Goal: Information Seeking & Learning: Learn about a topic

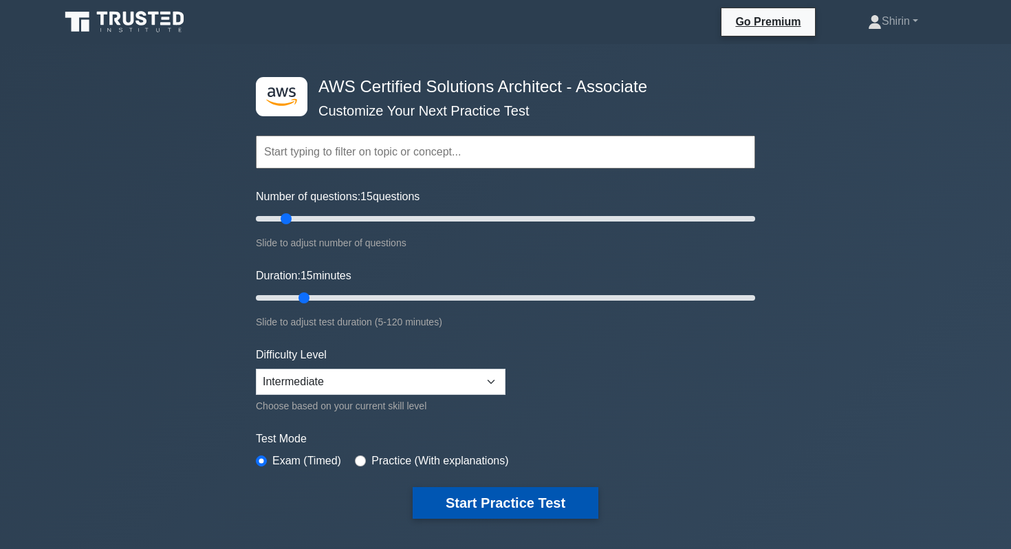
click at [508, 501] on button "Start Practice Test" at bounding box center [506, 503] width 186 height 32
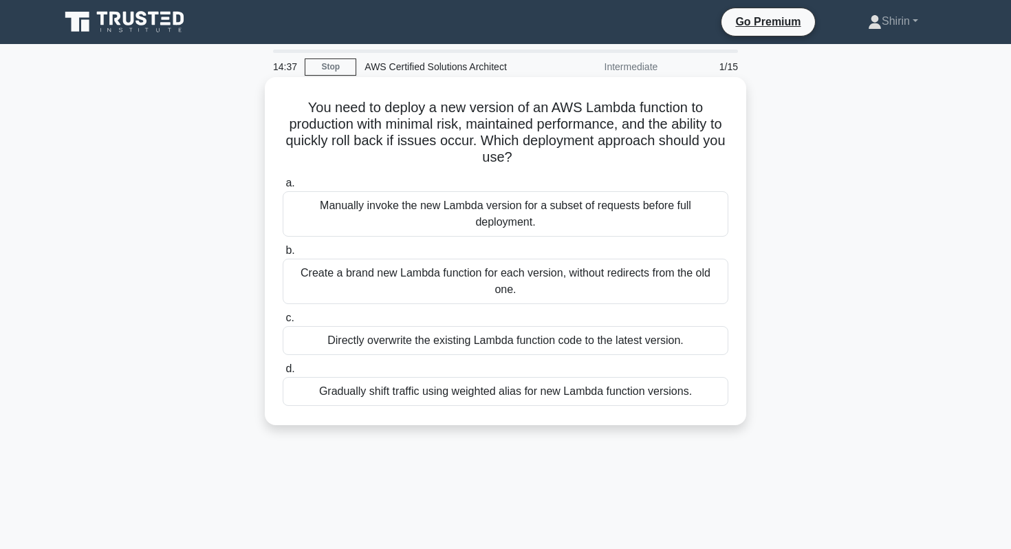
click at [479, 396] on div "Gradually shift traffic using weighted alias for new Lambda function versions." at bounding box center [506, 391] width 446 height 29
click at [283, 373] on input "d. Gradually shift traffic using weighted alias for new Lambda function version…" at bounding box center [283, 369] width 0 height 9
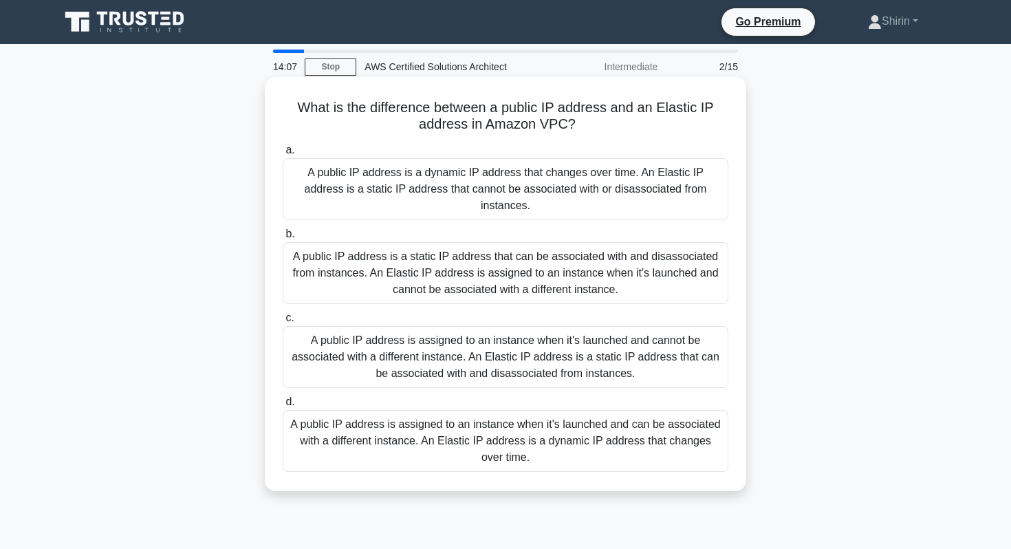
click at [404, 374] on div "A public IP address is assigned to an instance when it's launched and cannot be…" at bounding box center [506, 357] width 446 height 62
click at [283, 323] on input "c. A public IP address is assigned to an instance when it's launched and cannot…" at bounding box center [283, 318] width 0 height 9
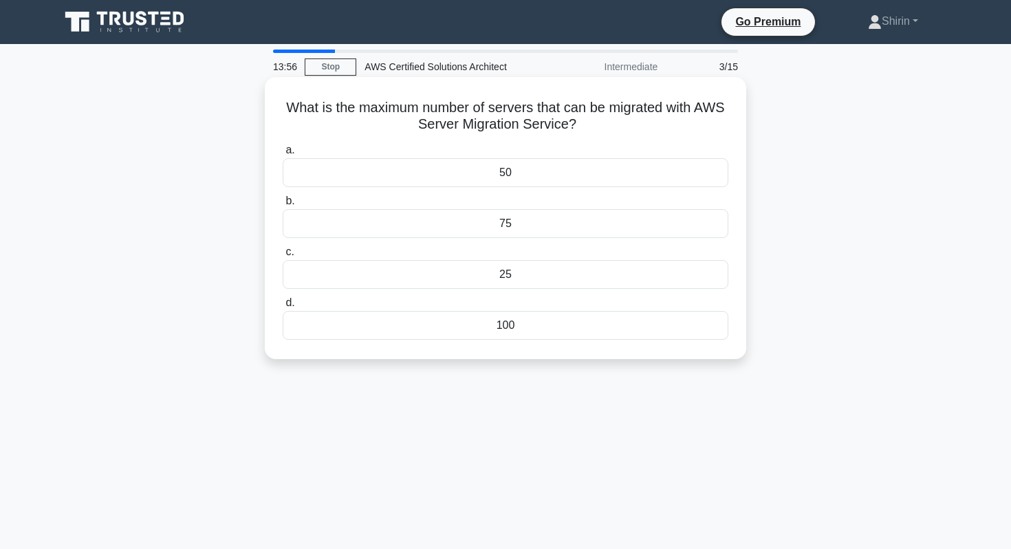
click at [393, 175] on div "50" at bounding box center [506, 172] width 446 height 29
click at [283, 155] on input "a. 50" at bounding box center [283, 150] width 0 height 9
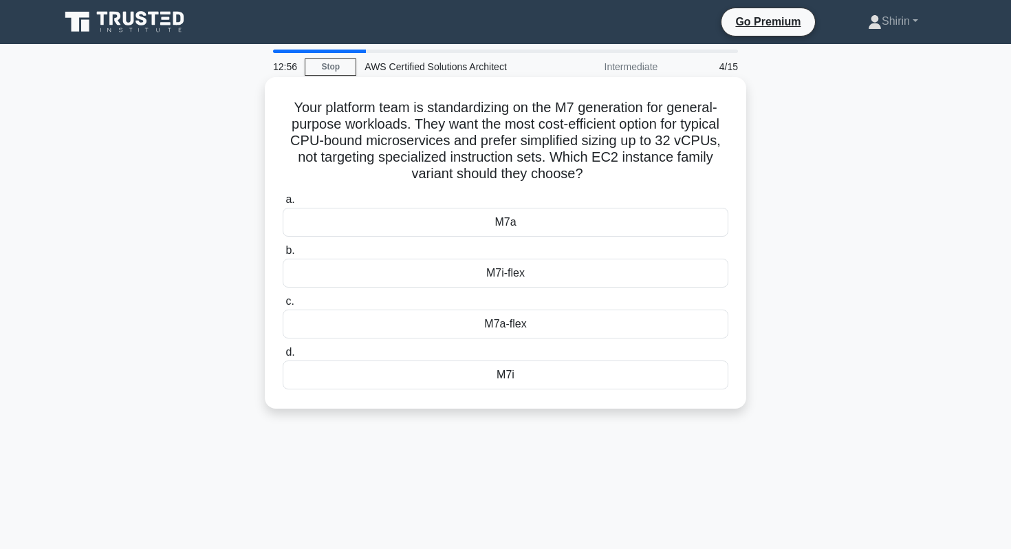
click at [537, 326] on div "M7a-flex" at bounding box center [506, 324] width 446 height 29
click at [283, 306] on input "c. M7a-flex" at bounding box center [283, 301] width 0 height 9
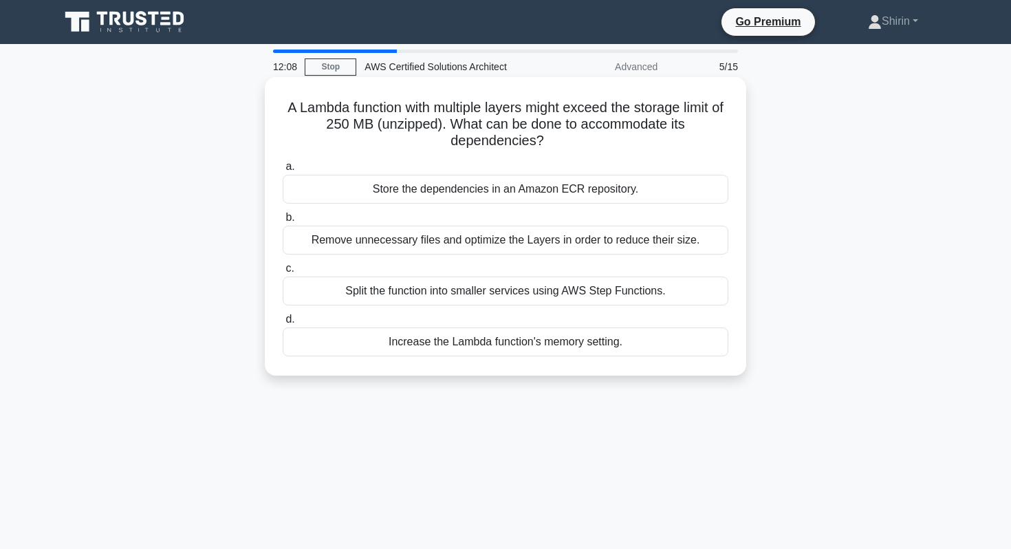
click at [598, 342] on div "Increase the Lambda function's memory setting." at bounding box center [506, 341] width 446 height 29
click at [283, 324] on input "d. Increase the Lambda function's memory setting." at bounding box center [283, 319] width 0 height 9
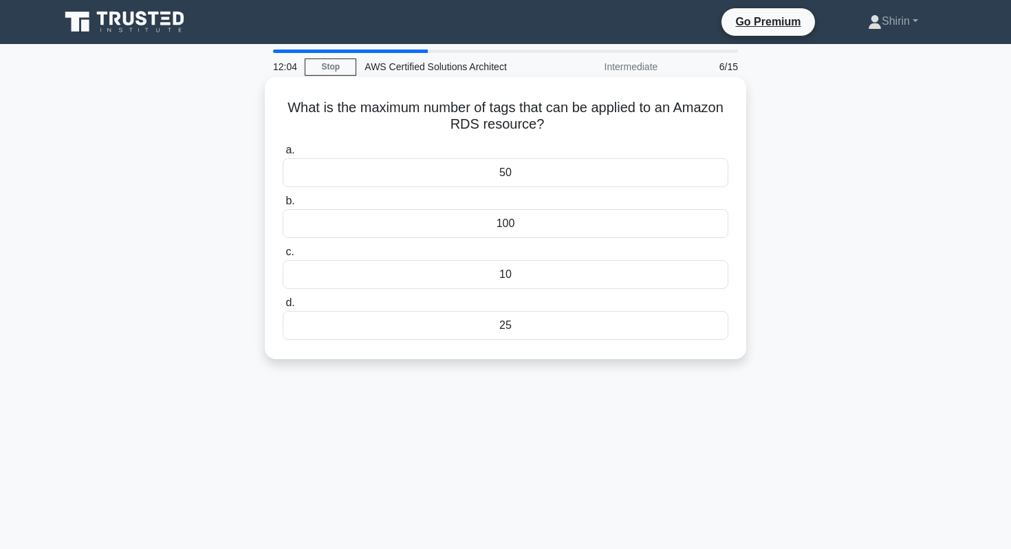
click at [572, 176] on div "50" at bounding box center [506, 172] width 446 height 29
click at [283, 155] on input "a. 50" at bounding box center [283, 150] width 0 height 9
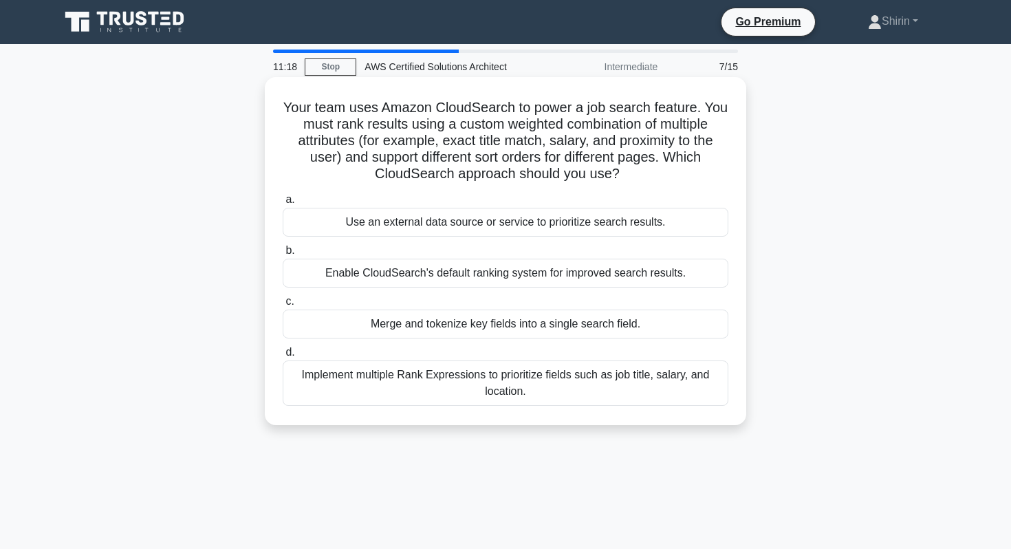
click at [356, 376] on div "Implement multiple Rank Expressions to prioritize fields such as job title, sal…" at bounding box center [506, 382] width 446 height 45
click at [283, 357] on input "d. Implement multiple Rank Expressions to prioritize fields such as job title, …" at bounding box center [283, 352] width 0 height 9
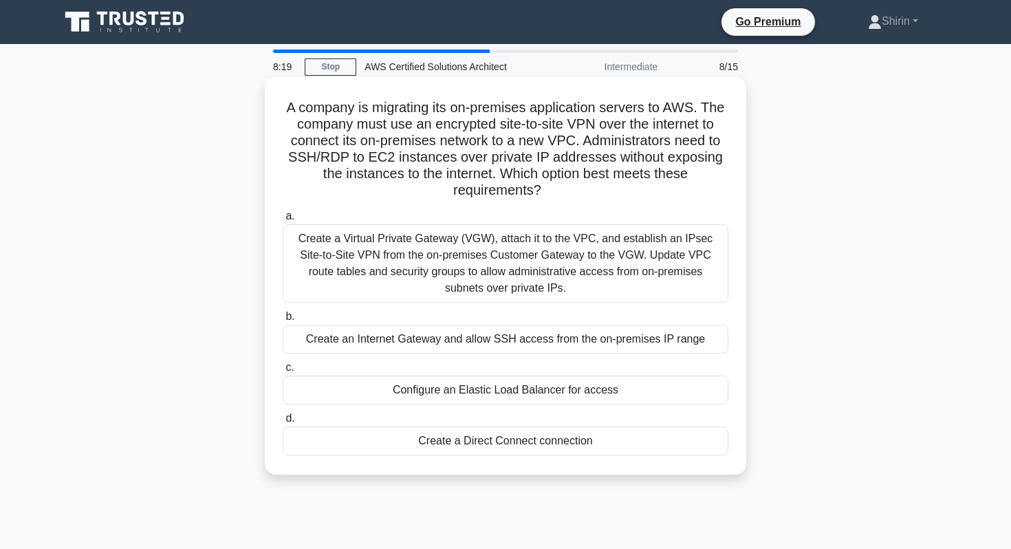
click at [351, 266] on div "Create a Virtual Private Gateway (VGW), attach it to the VPC, and establish an …" at bounding box center [506, 263] width 446 height 78
click at [283, 221] on input "a. Create a Virtual Private Gateway (VGW), attach it to the VPC, and establish …" at bounding box center [283, 216] width 0 height 9
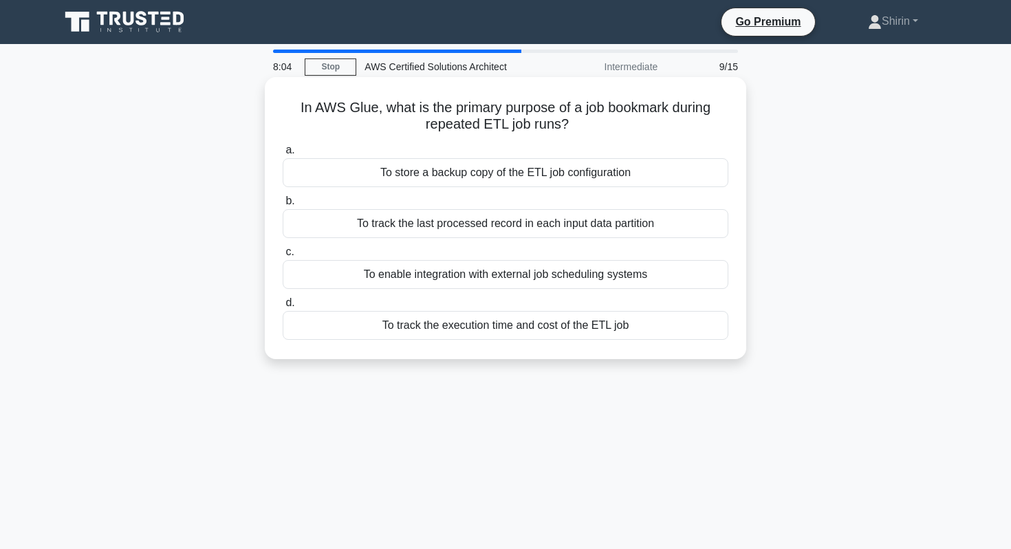
click at [315, 223] on div "To track the last processed record in each input data partition" at bounding box center [506, 223] width 446 height 29
click at [283, 206] on input "b. To track the last processed record in each input data partition" at bounding box center [283, 201] width 0 height 9
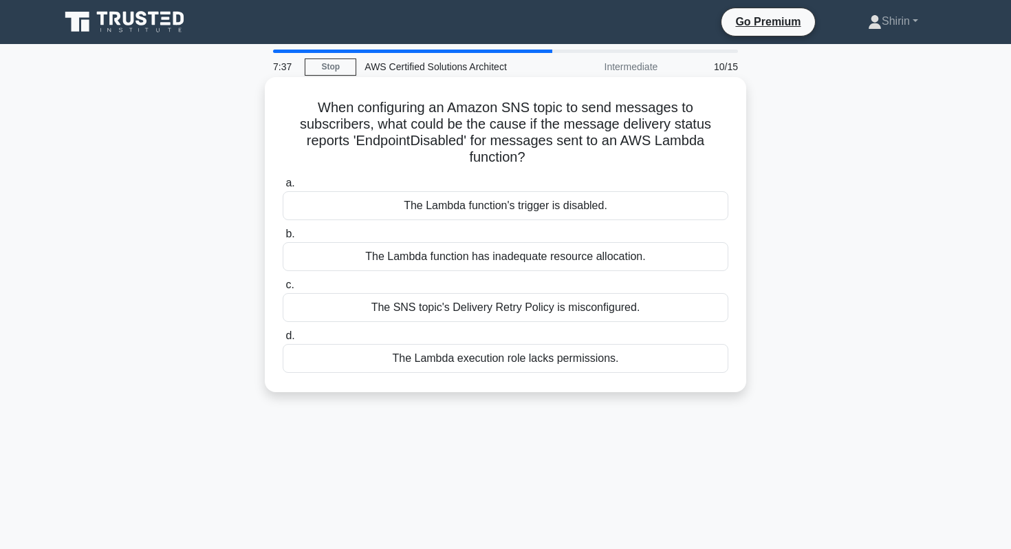
click at [327, 195] on div "The Lambda function's trigger is disabled." at bounding box center [506, 205] width 446 height 29
click at [283, 188] on input "a. The Lambda function's trigger is disabled." at bounding box center [283, 183] width 0 height 9
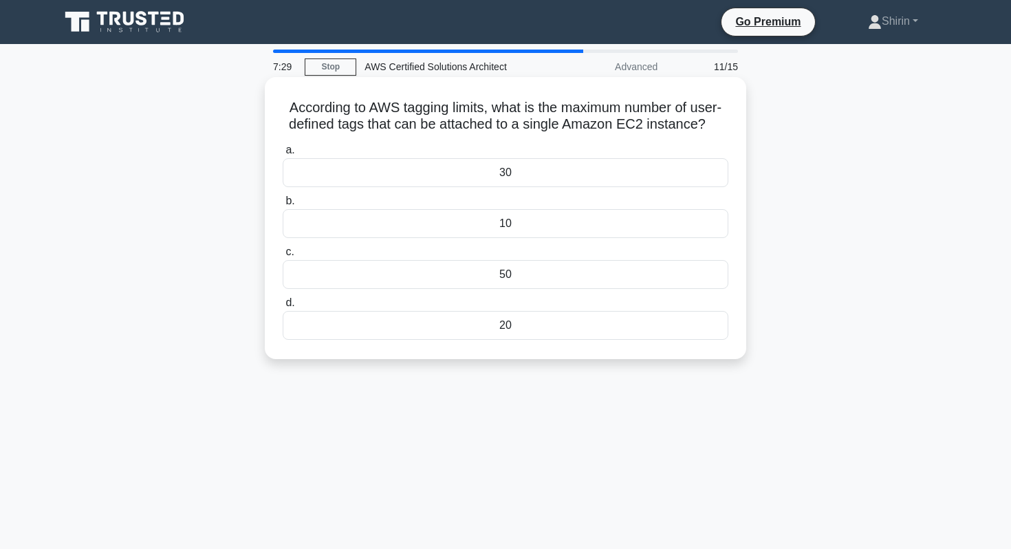
click at [299, 274] on div "50" at bounding box center [506, 274] width 446 height 29
click at [283, 257] on input "c. 50" at bounding box center [283, 252] width 0 height 9
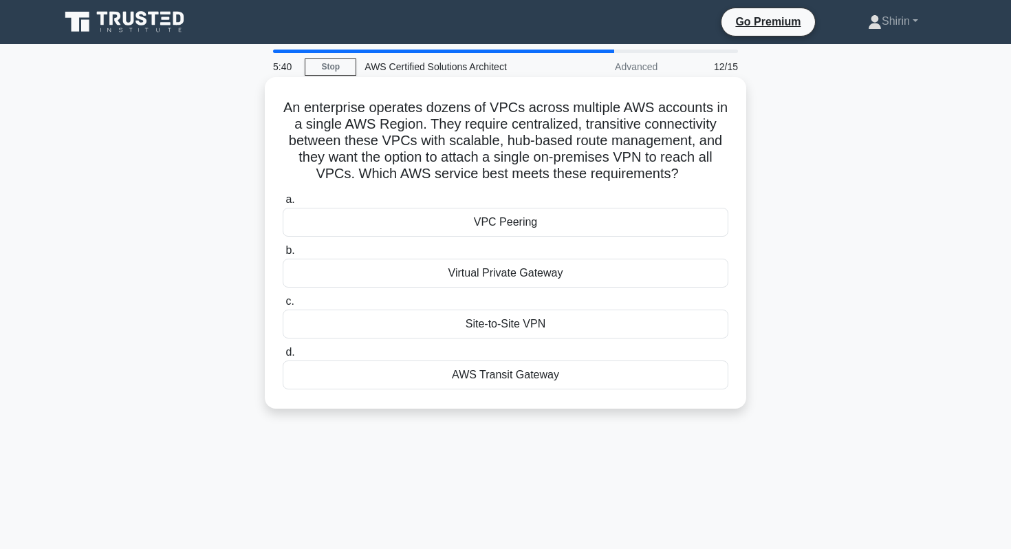
click at [379, 230] on div "VPC Peering" at bounding box center [506, 222] width 446 height 29
click at [283, 204] on input "a. VPC Peering" at bounding box center [283, 199] width 0 height 9
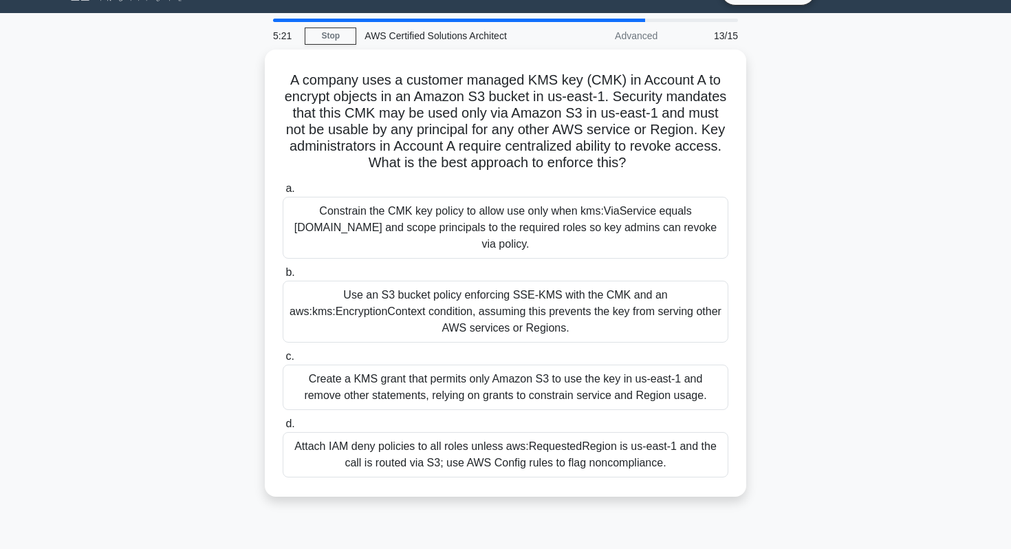
scroll to position [34, 0]
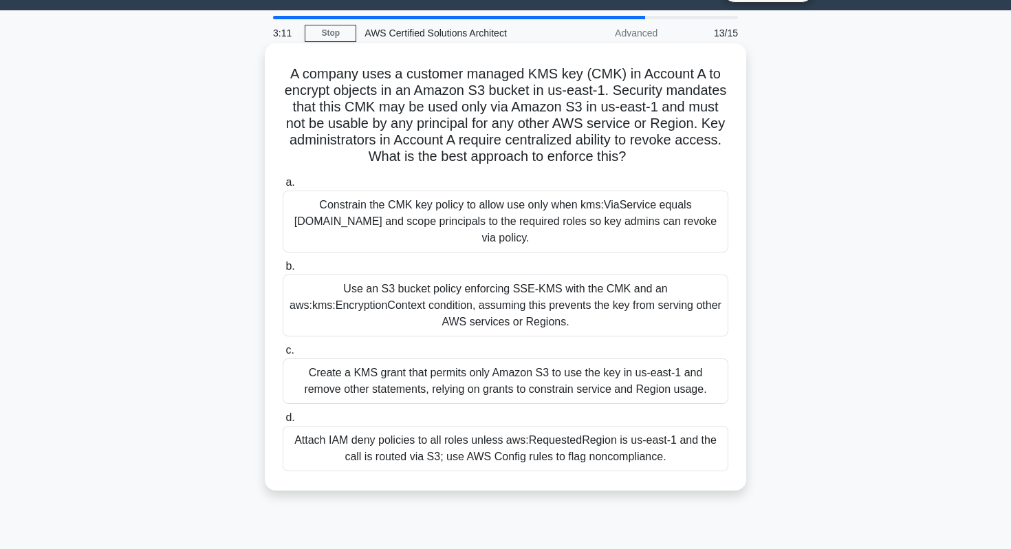
click at [321, 223] on div "Constrain the CMK key policy to allow use only when kms:ViaService equals [DOMA…" at bounding box center [506, 222] width 446 height 62
click at [283, 187] on input "a. Constrain the CMK key policy to allow use only when kms:ViaService equals s3…" at bounding box center [283, 182] width 0 height 9
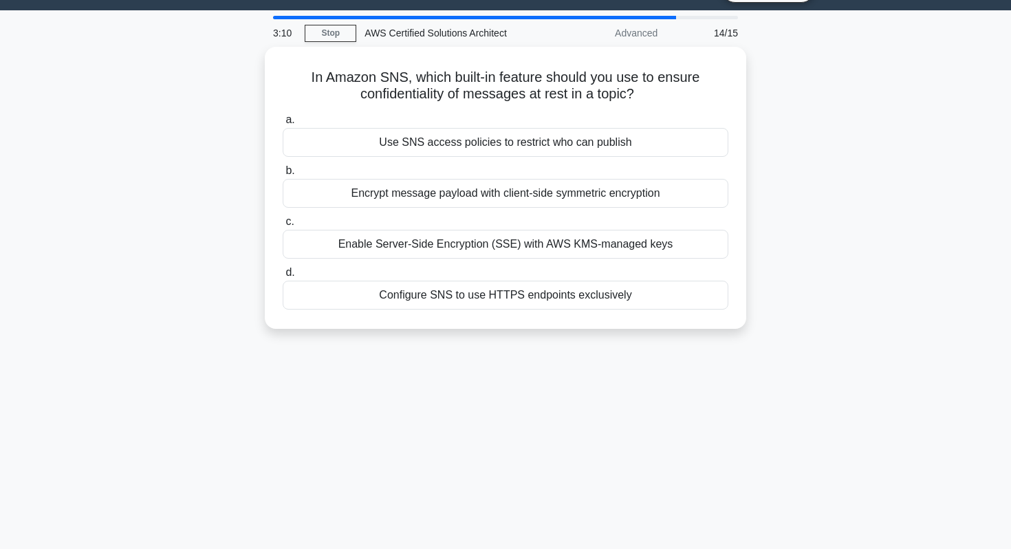
scroll to position [0, 0]
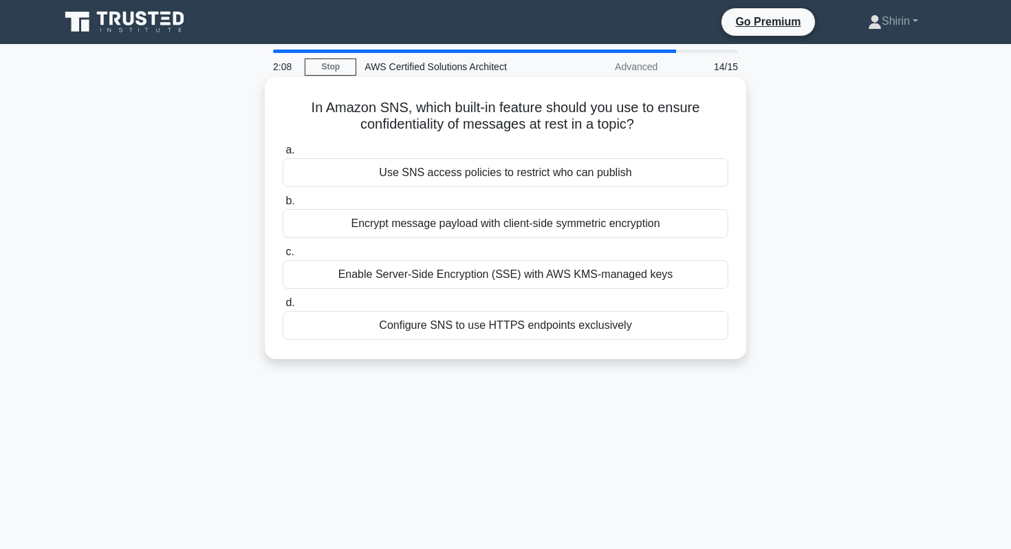
click at [326, 277] on div "Enable Server-Side Encryption (SSE) with AWS KMS-managed keys" at bounding box center [506, 274] width 446 height 29
click at [283, 257] on input "c. Enable Server-Side Encryption (SSE) with AWS KMS-managed keys" at bounding box center [283, 252] width 0 height 9
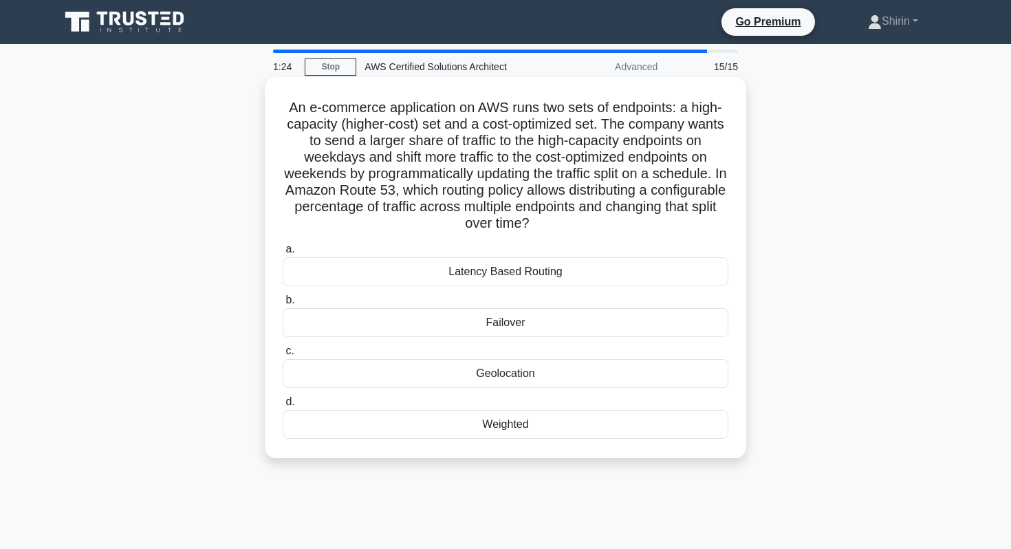
click at [360, 437] on div "Weighted" at bounding box center [506, 424] width 446 height 29
click at [283, 407] on input "d. Weighted" at bounding box center [283, 402] width 0 height 9
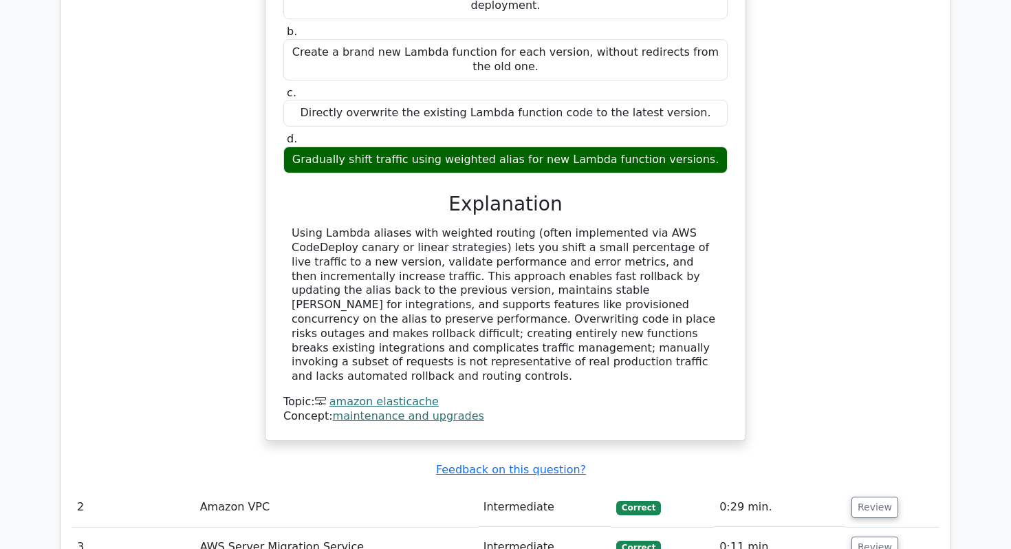
scroll to position [1906, 0]
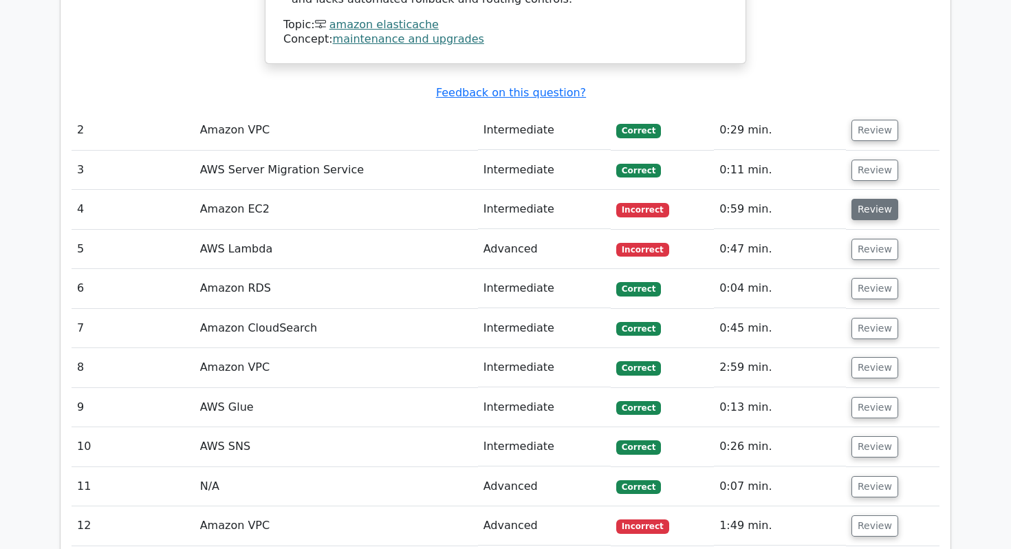
click at [858, 199] on button "Review" at bounding box center [875, 209] width 47 height 21
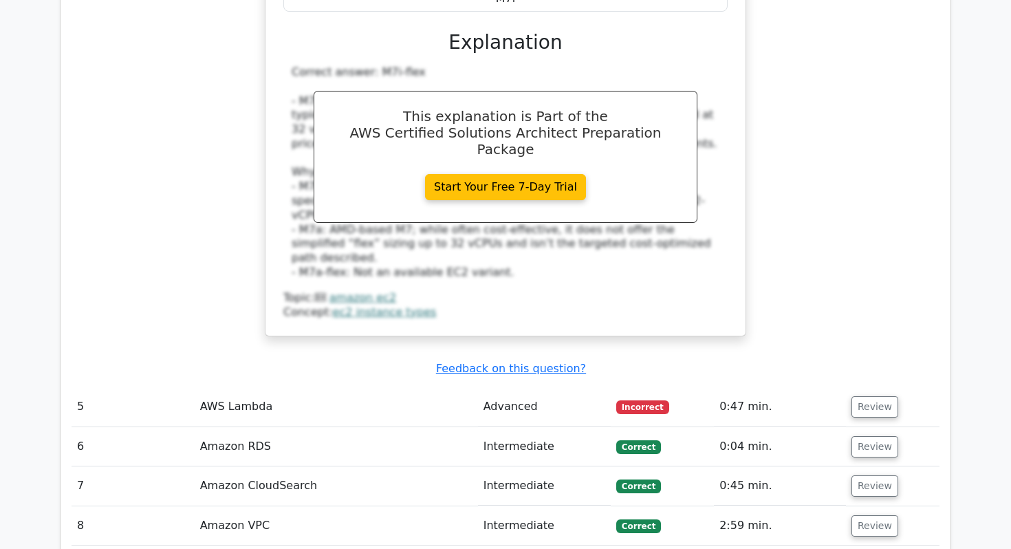
scroll to position [2467, 0]
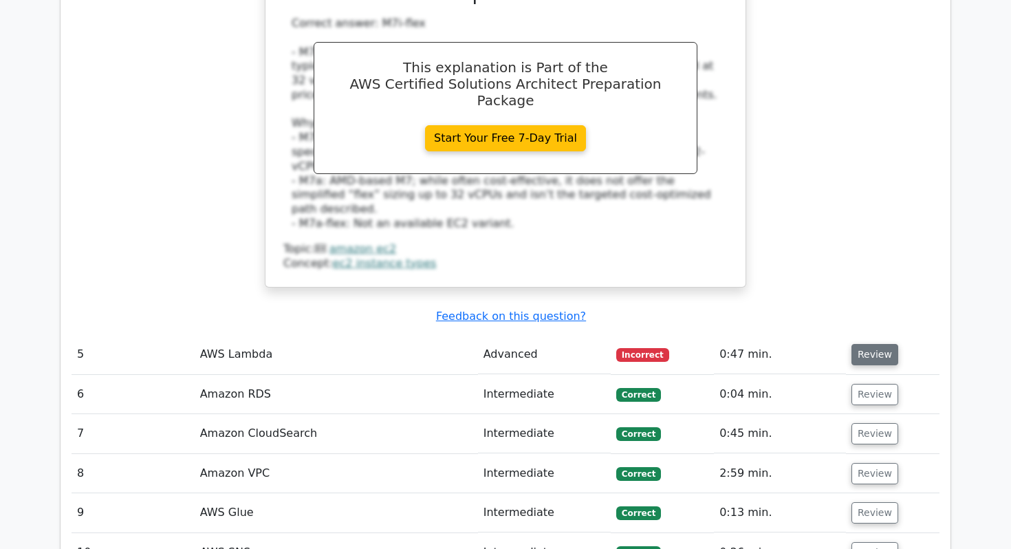
click at [881, 344] on button "Review" at bounding box center [875, 354] width 47 height 21
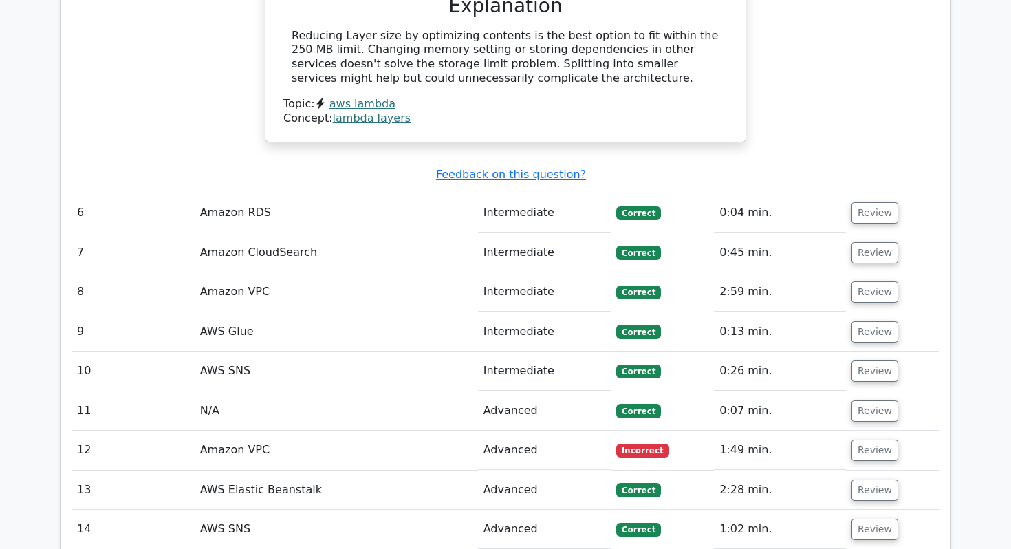
scroll to position [3139, 0]
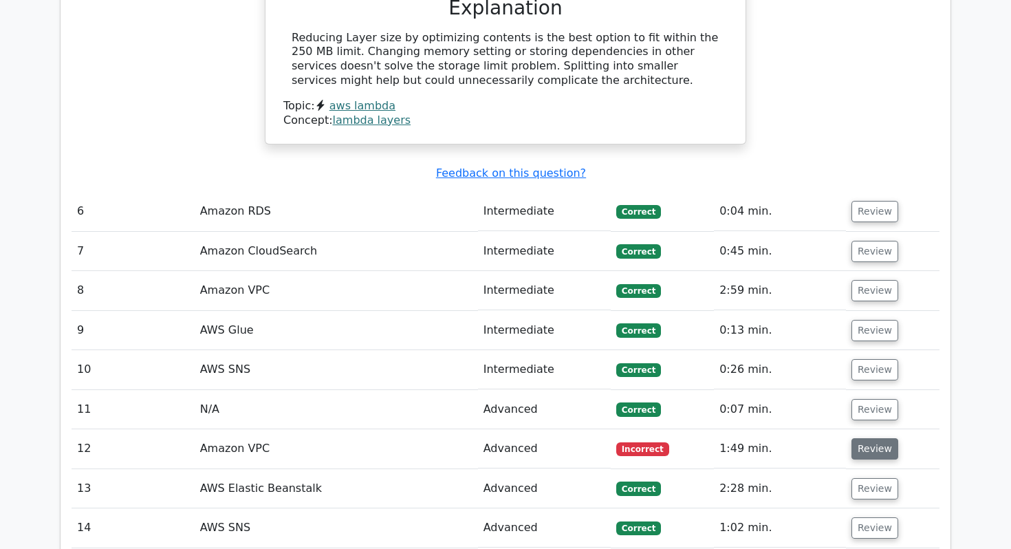
click at [863, 438] on button "Review" at bounding box center [875, 448] width 47 height 21
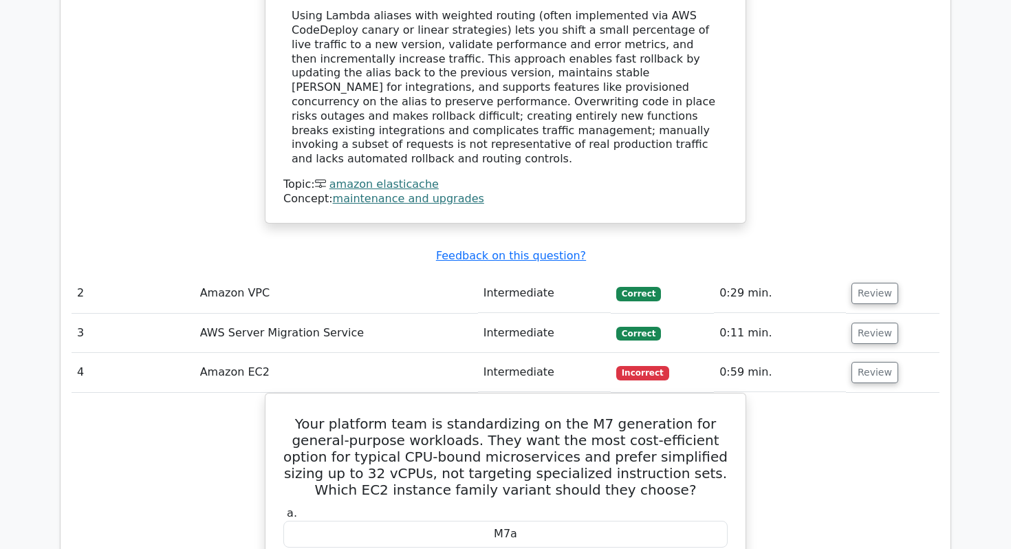
scroll to position [1819, 0]
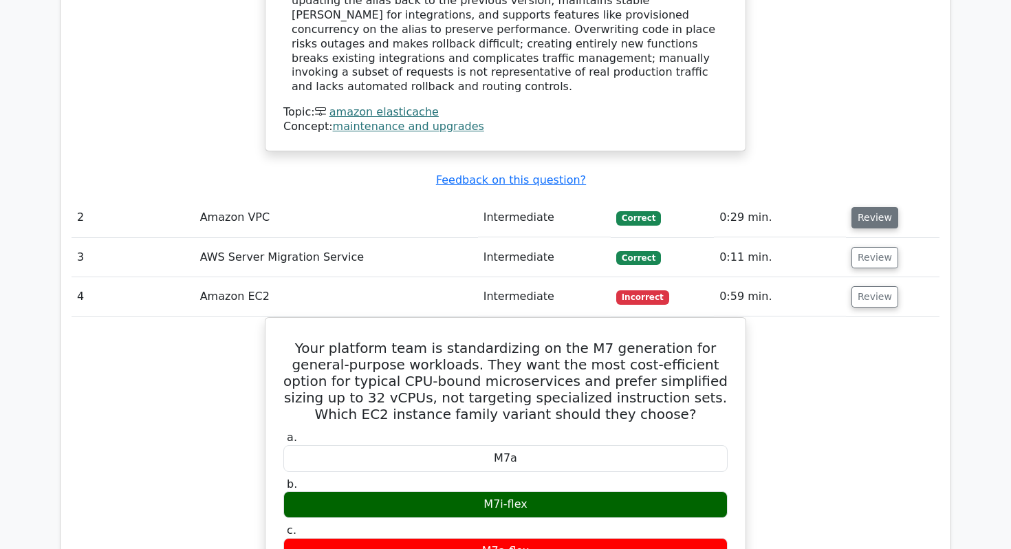
click at [858, 207] on button "Review" at bounding box center [875, 217] width 47 height 21
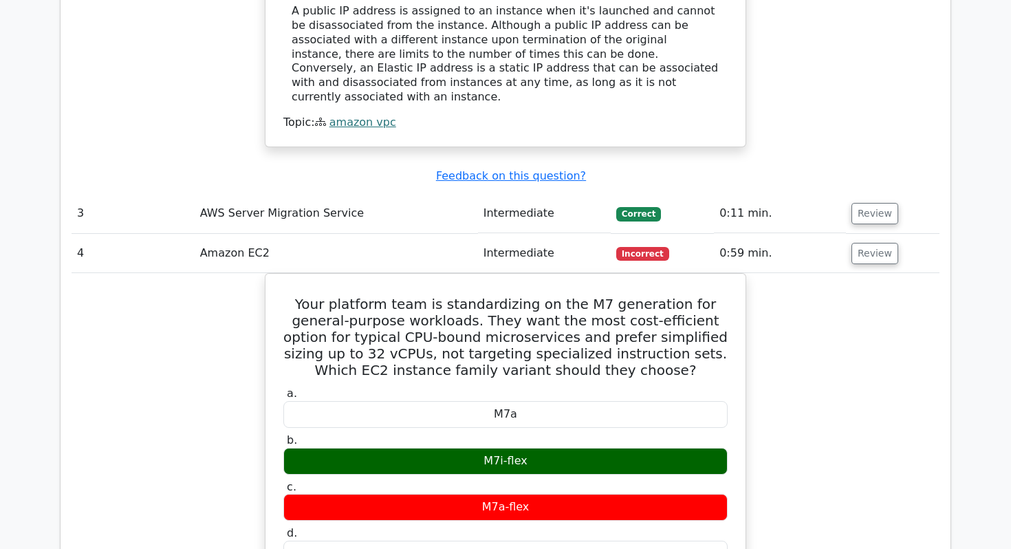
scroll to position [2451, 0]
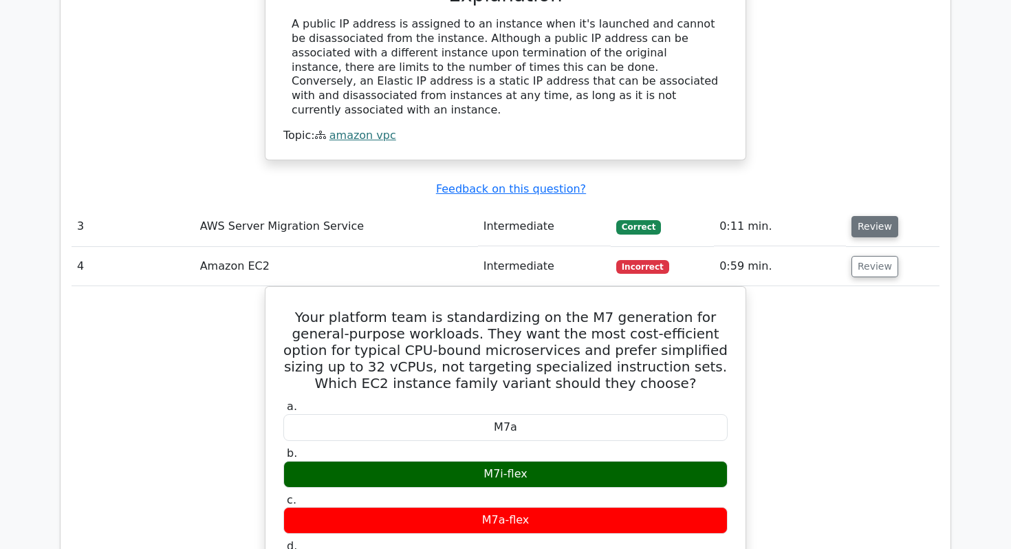
click at [869, 216] on button "Review" at bounding box center [875, 226] width 47 height 21
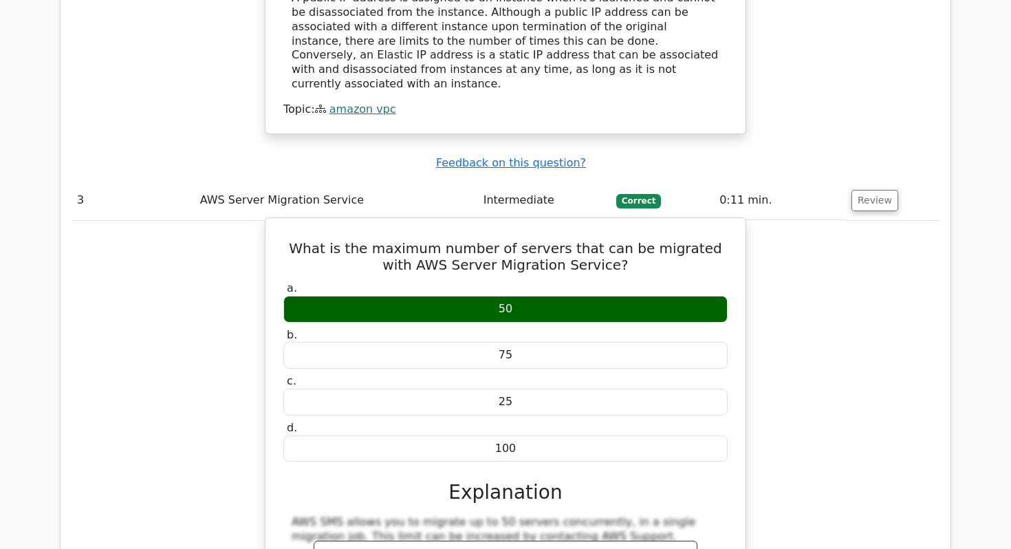
scroll to position [2479, 0]
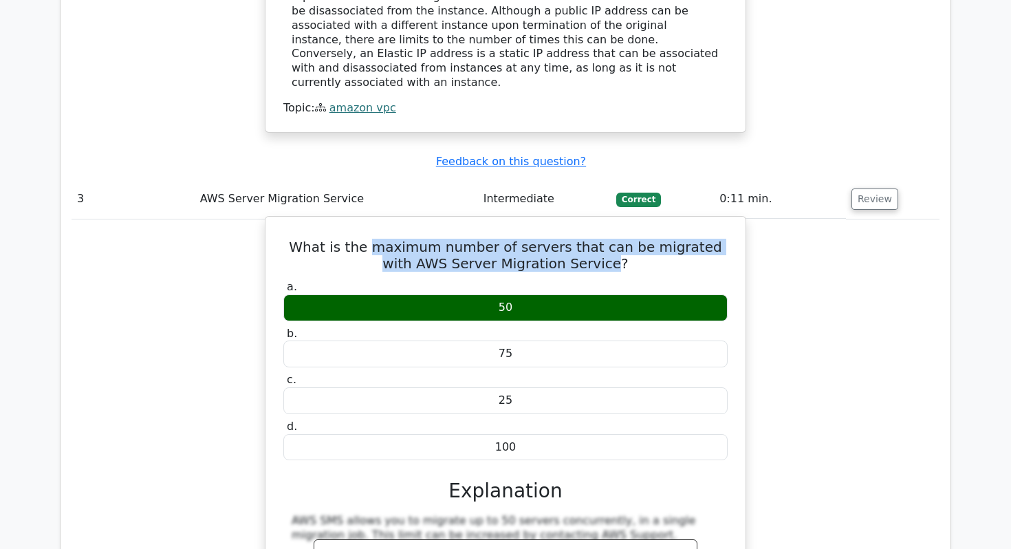
drag, startPoint x: 356, startPoint y: 165, endPoint x: 576, endPoint y: 186, distance: 221.8
click at [576, 239] on h5 "What is the maximum number of servers that can be migrated with AWS Server Migr…" at bounding box center [505, 255] width 447 height 33
copy h5 "maximum number of servers that can be migrated with AWS Server Migration Service"
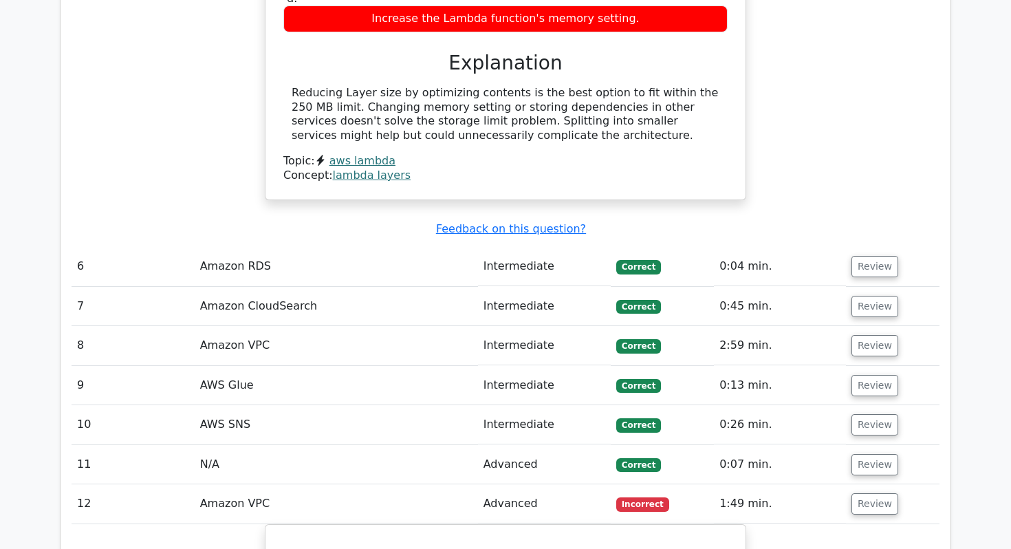
scroll to position [4242, 0]
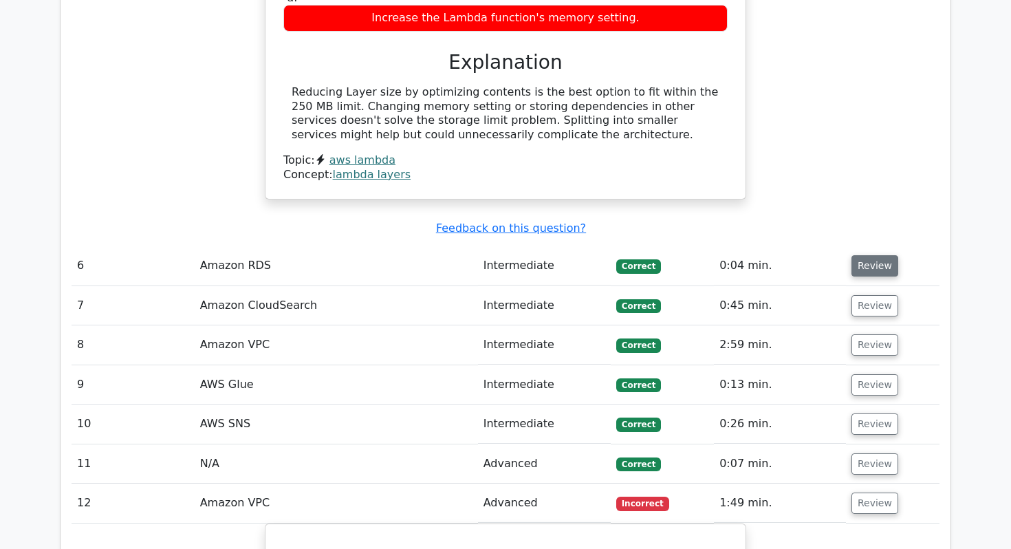
click at [876, 255] on button "Review" at bounding box center [875, 265] width 47 height 21
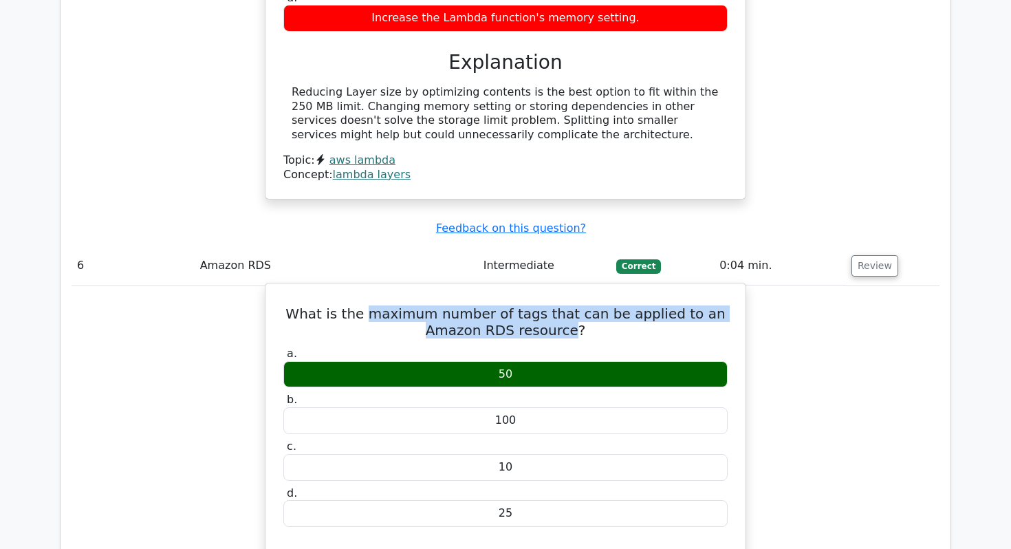
drag, startPoint x: 360, startPoint y: 193, endPoint x: 544, endPoint y: 207, distance: 184.9
click at [544, 305] on h5 "What is the maximum number of tags that can be applied to an Amazon RDS resourc…" at bounding box center [505, 321] width 447 height 33
copy h5 "maximum number of tags that can be applied to an Amazon RDS resource"
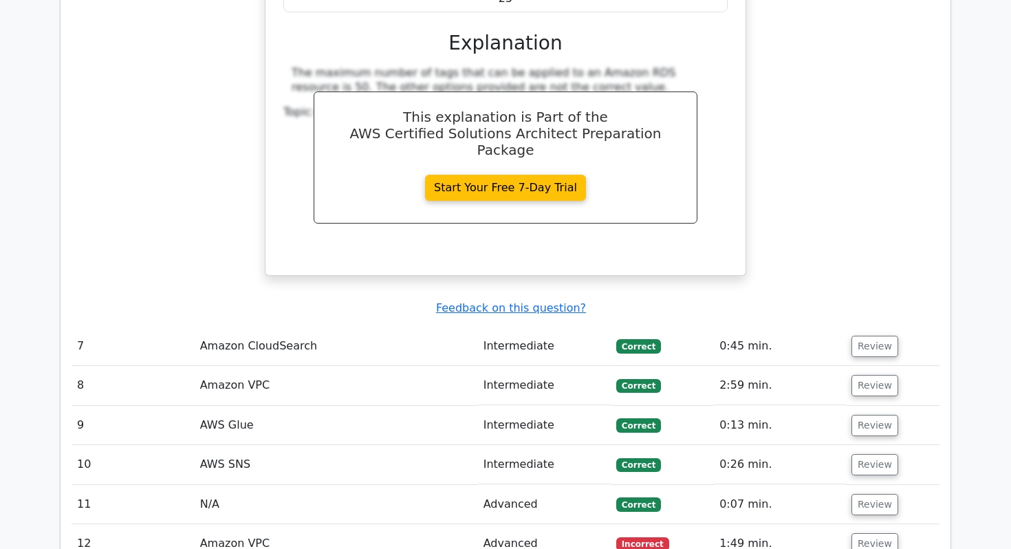
scroll to position [4757, 0]
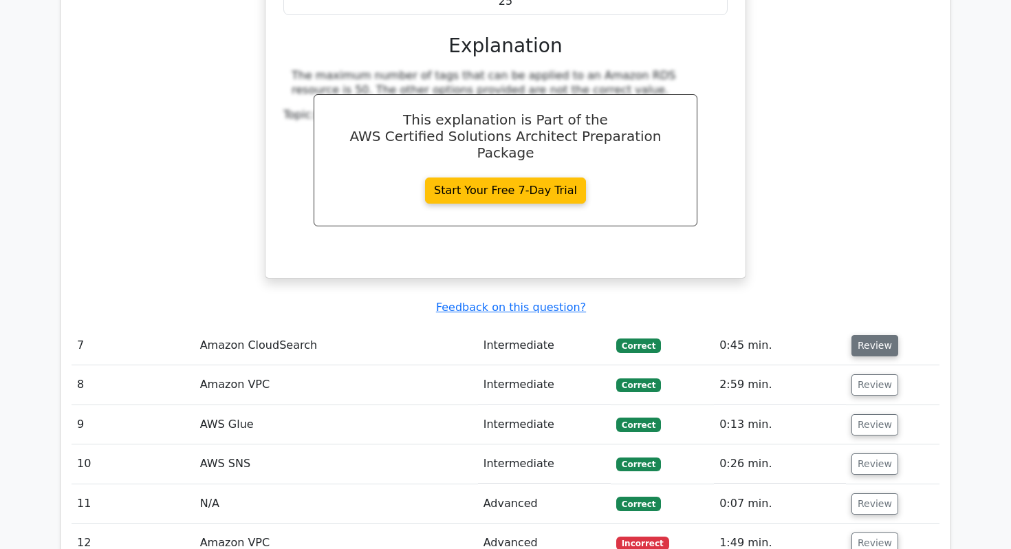
click at [876, 335] on button "Review" at bounding box center [875, 345] width 47 height 21
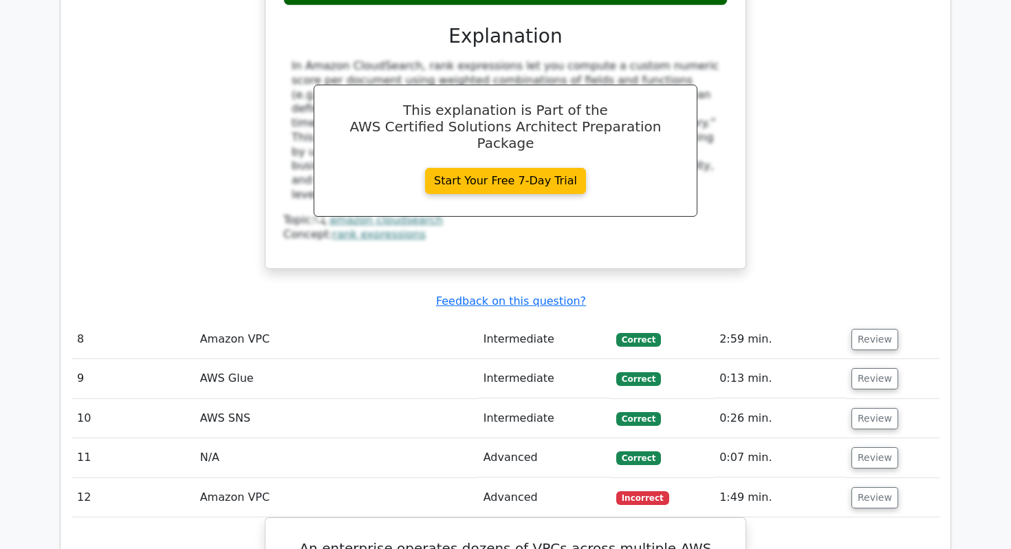
scroll to position [5440, 0]
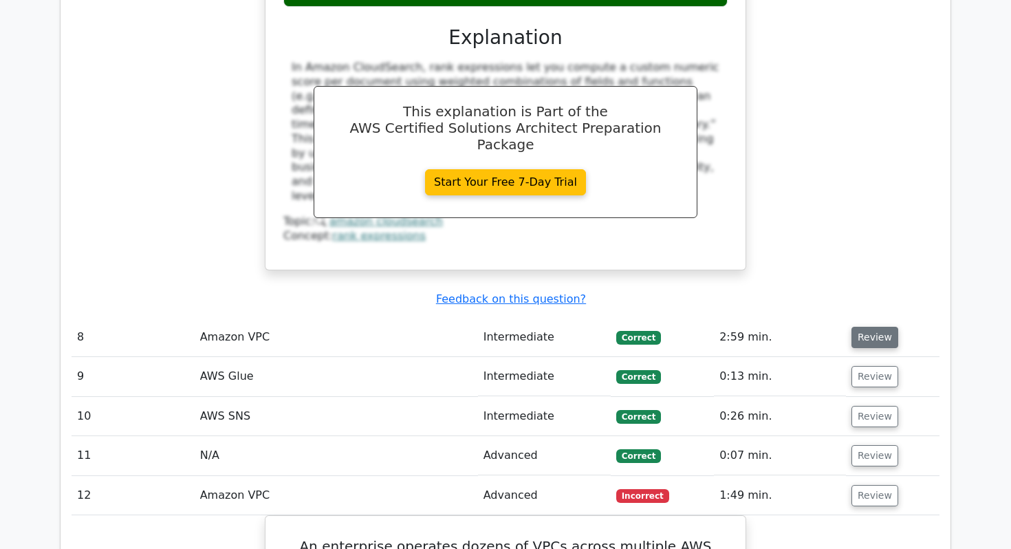
click at [860, 327] on button "Review" at bounding box center [875, 337] width 47 height 21
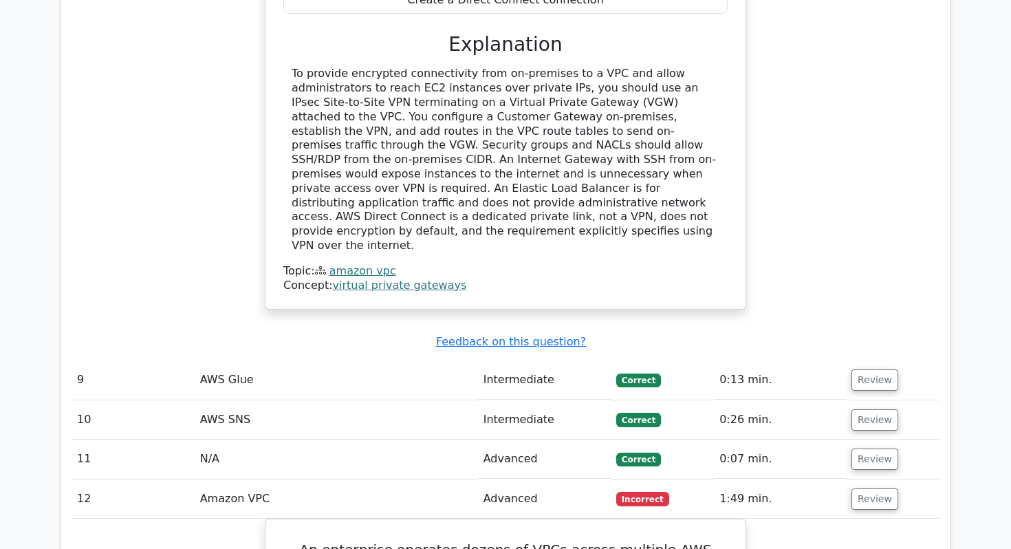
scroll to position [6153, 0]
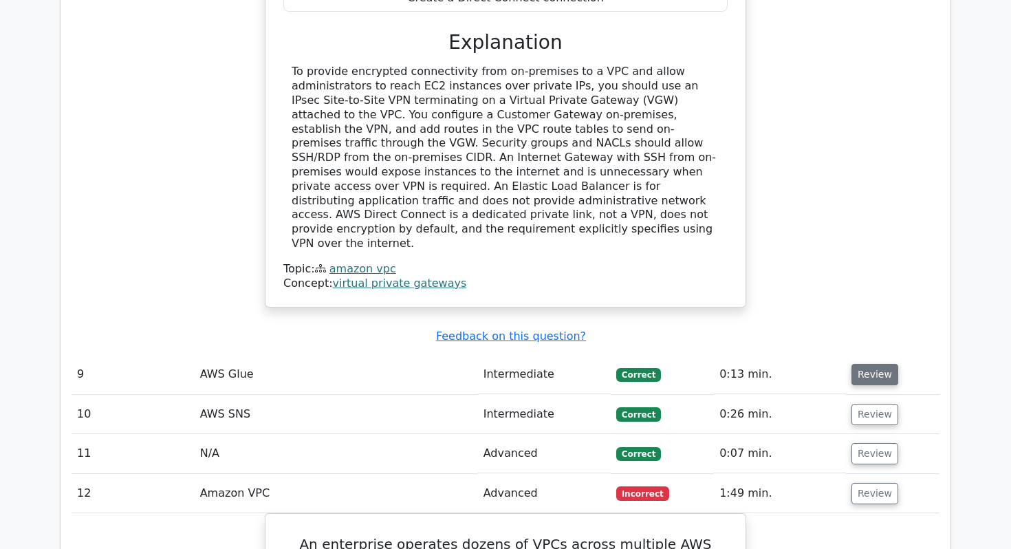
click at [871, 364] on button "Review" at bounding box center [875, 374] width 47 height 21
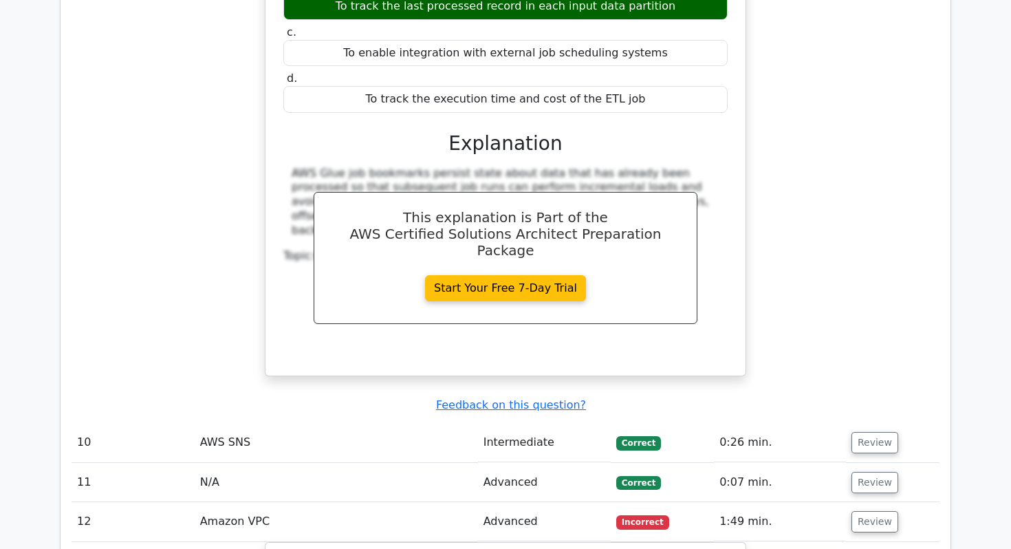
scroll to position [6687, 0]
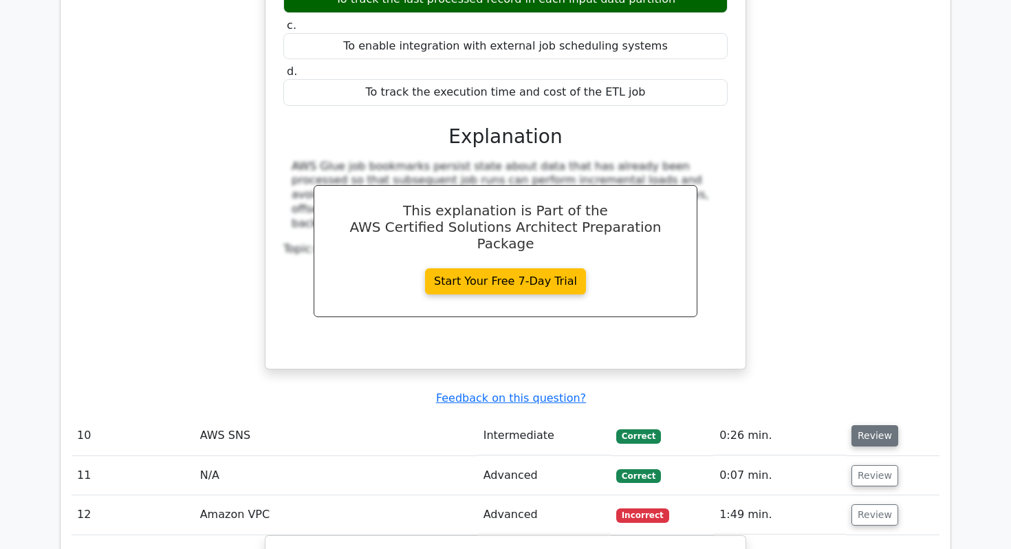
click at [863, 425] on button "Review" at bounding box center [875, 435] width 47 height 21
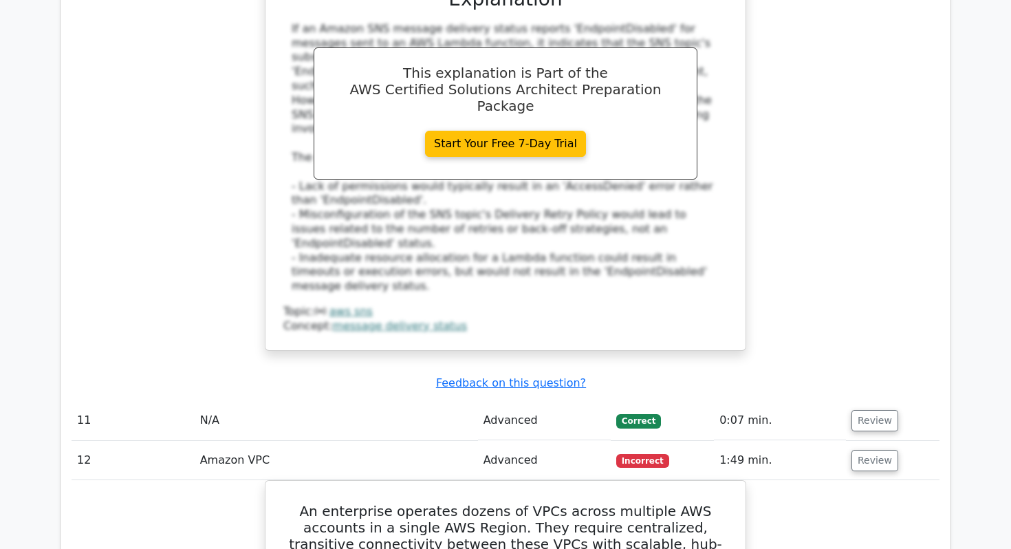
scroll to position [7501, 0]
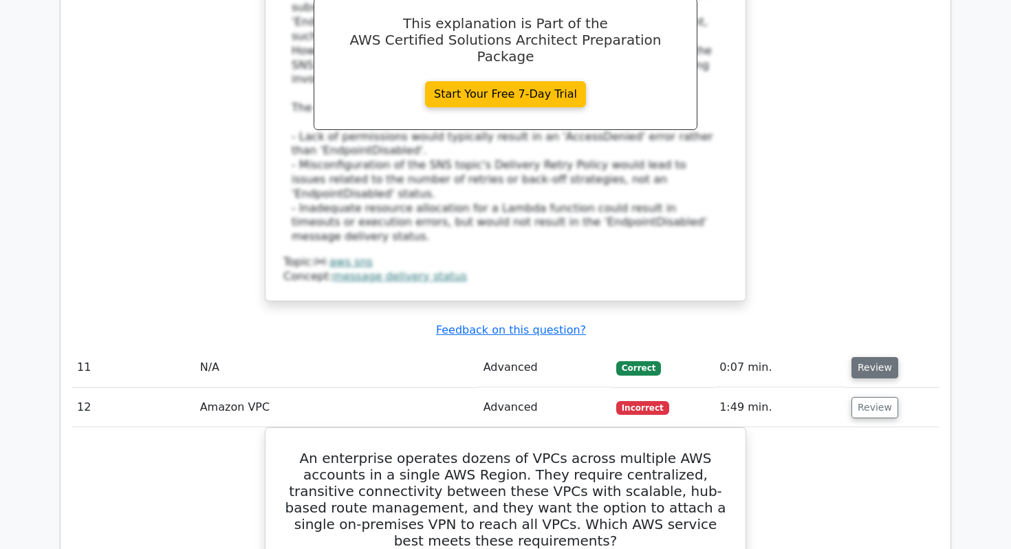
click at [865, 357] on button "Review" at bounding box center [875, 367] width 47 height 21
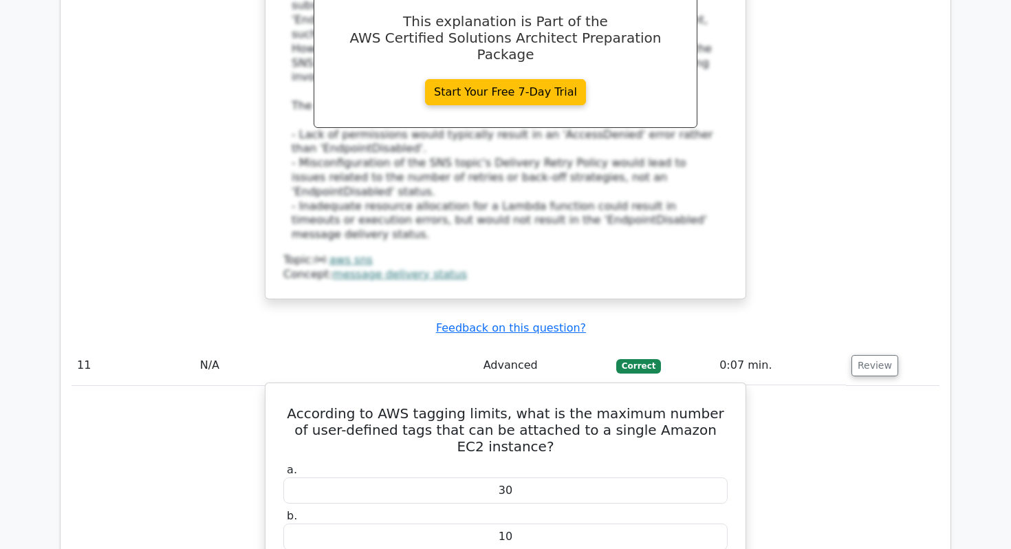
scroll to position [7504, 0]
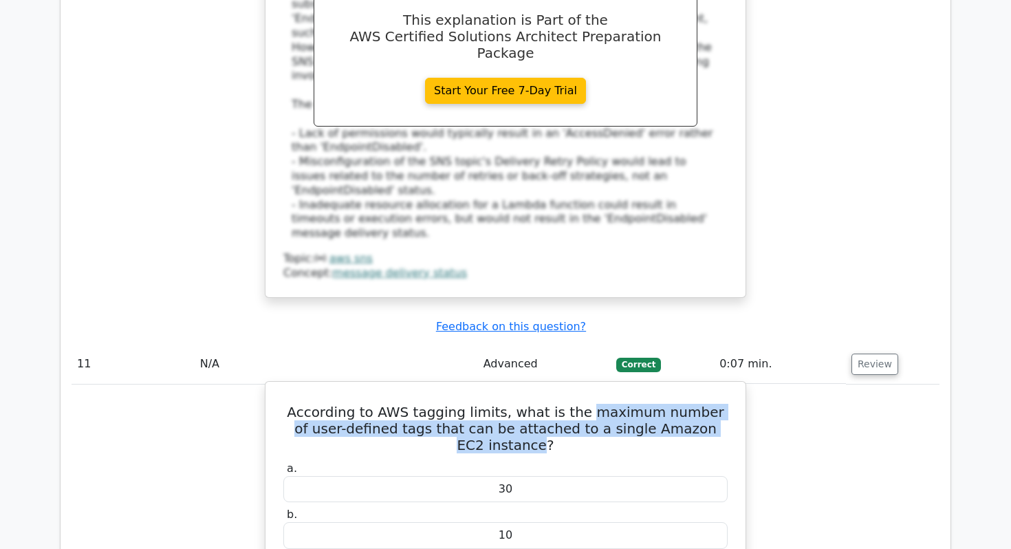
drag, startPoint x: 563, startPoint y: 215, endPoint x: 708, endPoint y: 235, distance: 146.5
click at [708, 404] on h5 "According to AWS tagging limits, what is the maximum number of user-defined tag…" at bounding box center [505, 429] width 447 height 50
copy h5 "maximum number of user-defined tags that can be attached to a single Amazon EC2…"
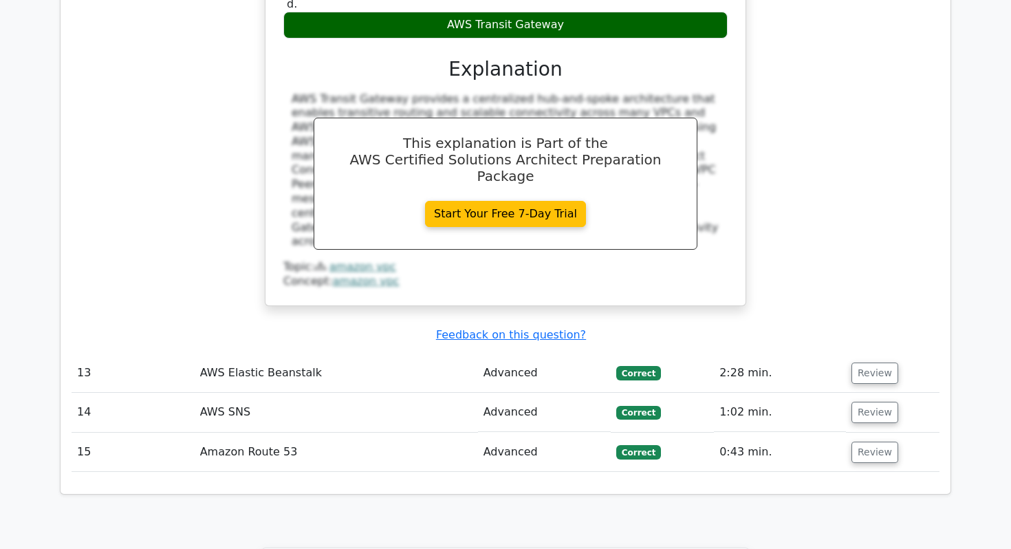
scroll to position [8644, 0]
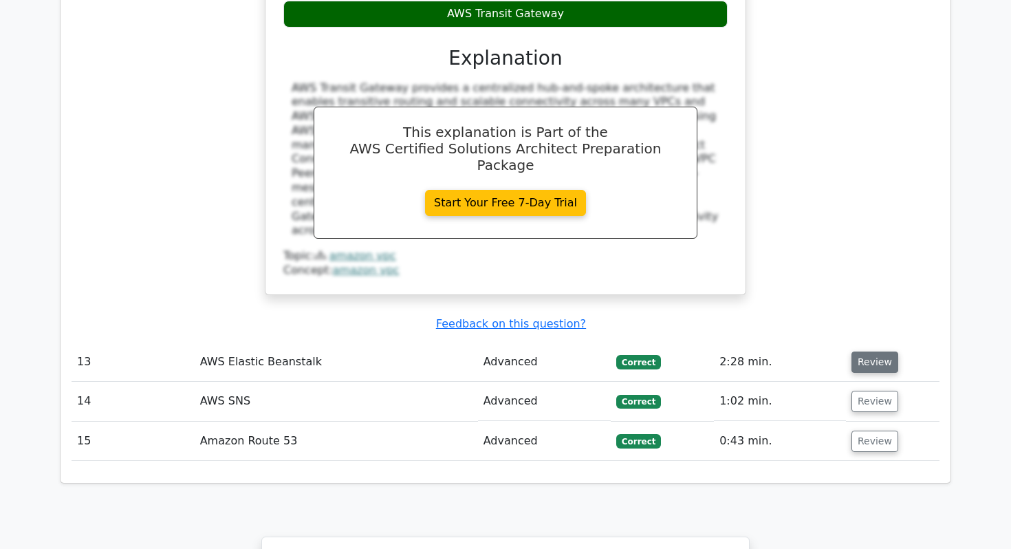
click at [876, 351] on button "Review" at bounding box center [875, 361] width 47 height 21
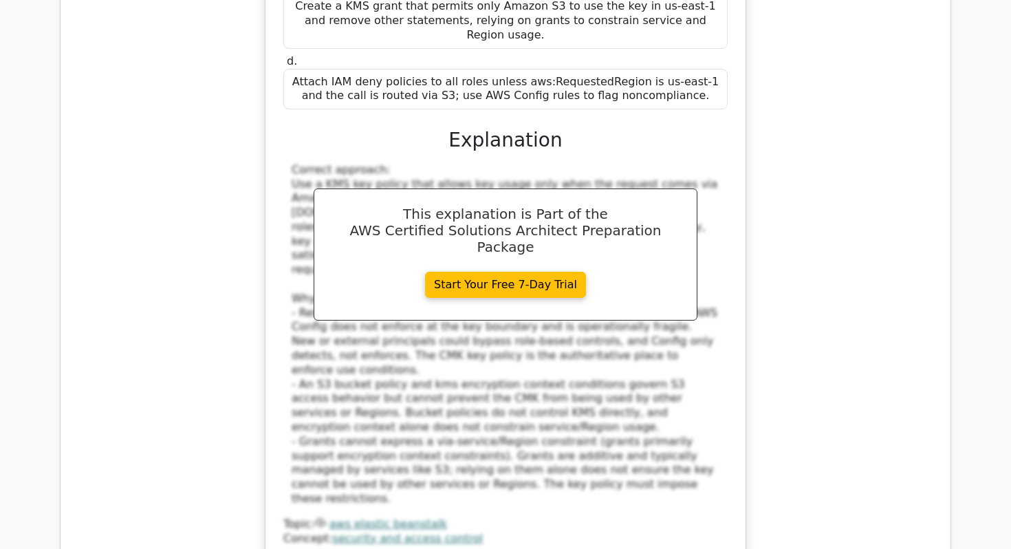
scroll to position [9348, 0]
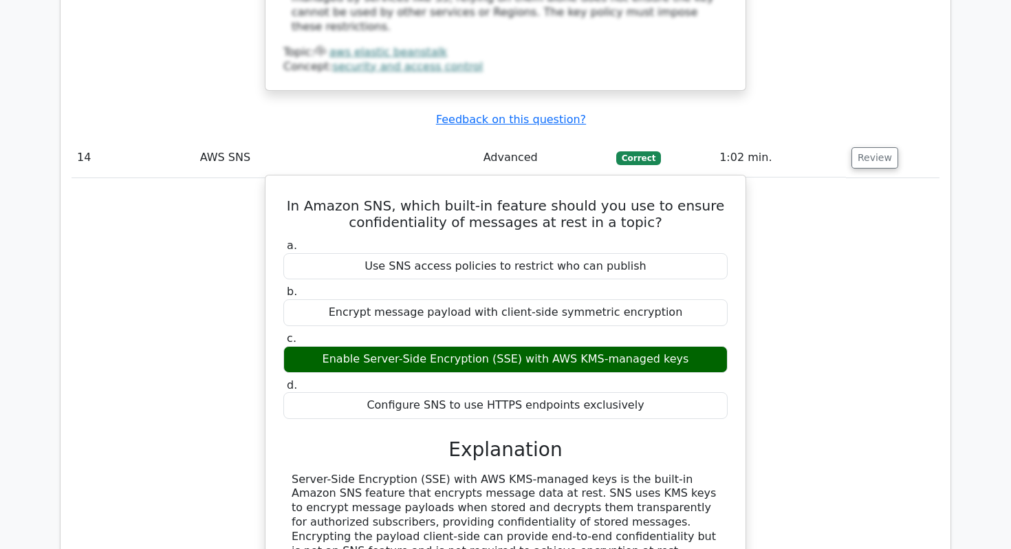
scroll to position [9816, 0]
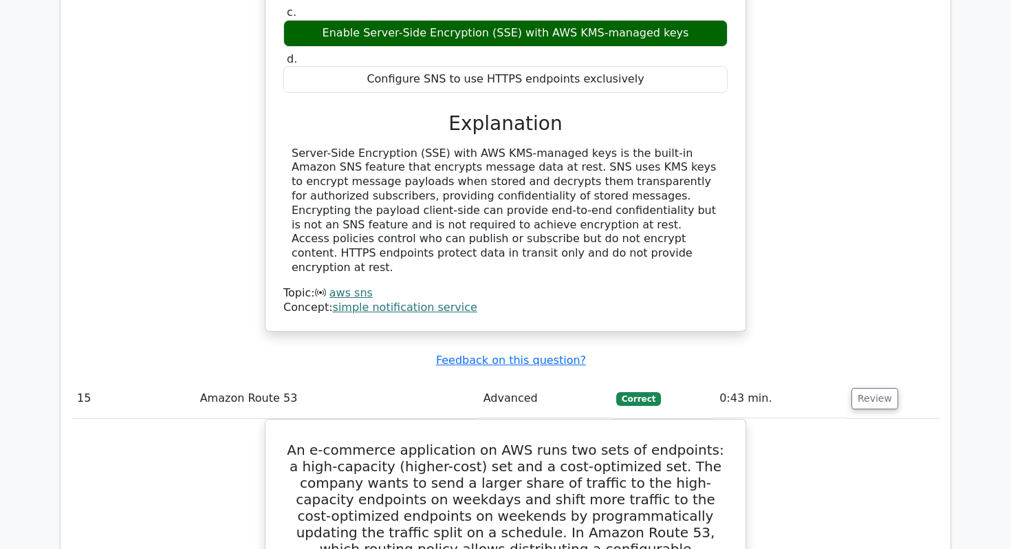
scroll to position [10424, 0]
